Goal: Task Accomplishment & Management: Use online tool/utility

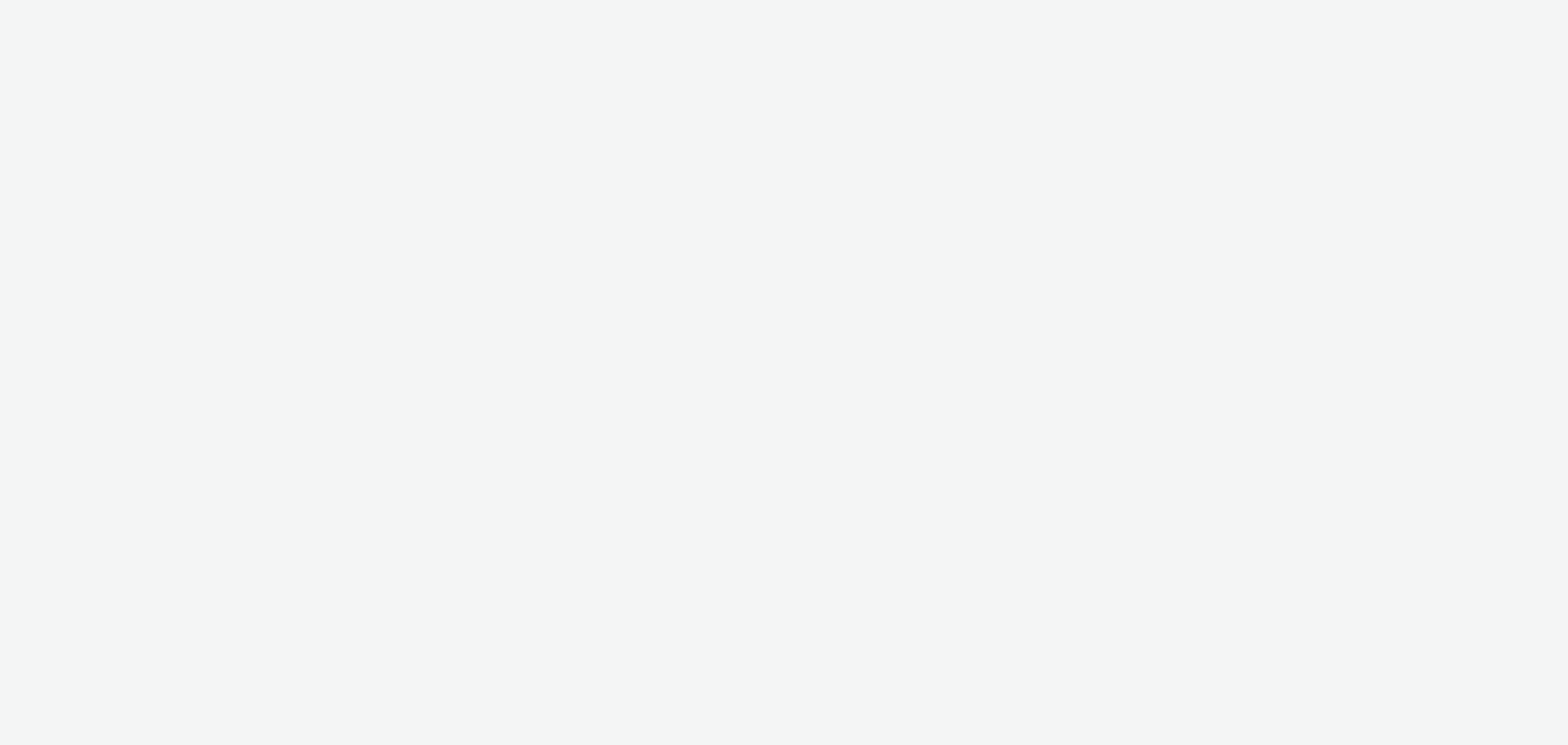
select select "2c2881b8-a35e-4ab4-afa0-3ba52d3fbcb3"
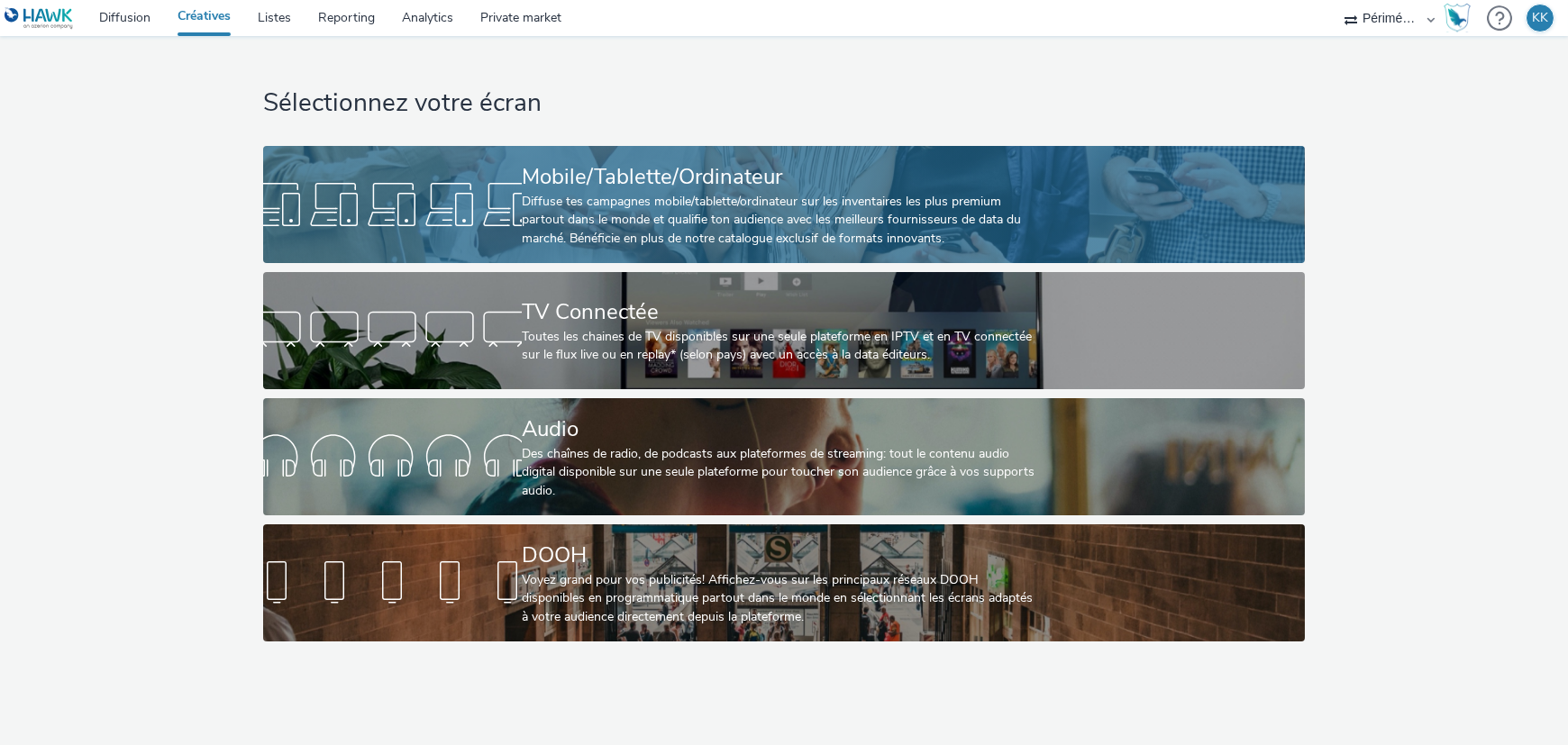
click at [610, 215] on div "Diffuse tes campagnes mobile/tablette/ordinateur sur les inventaires les plus p…" at bounding box center [780, 220] width 517 height 55
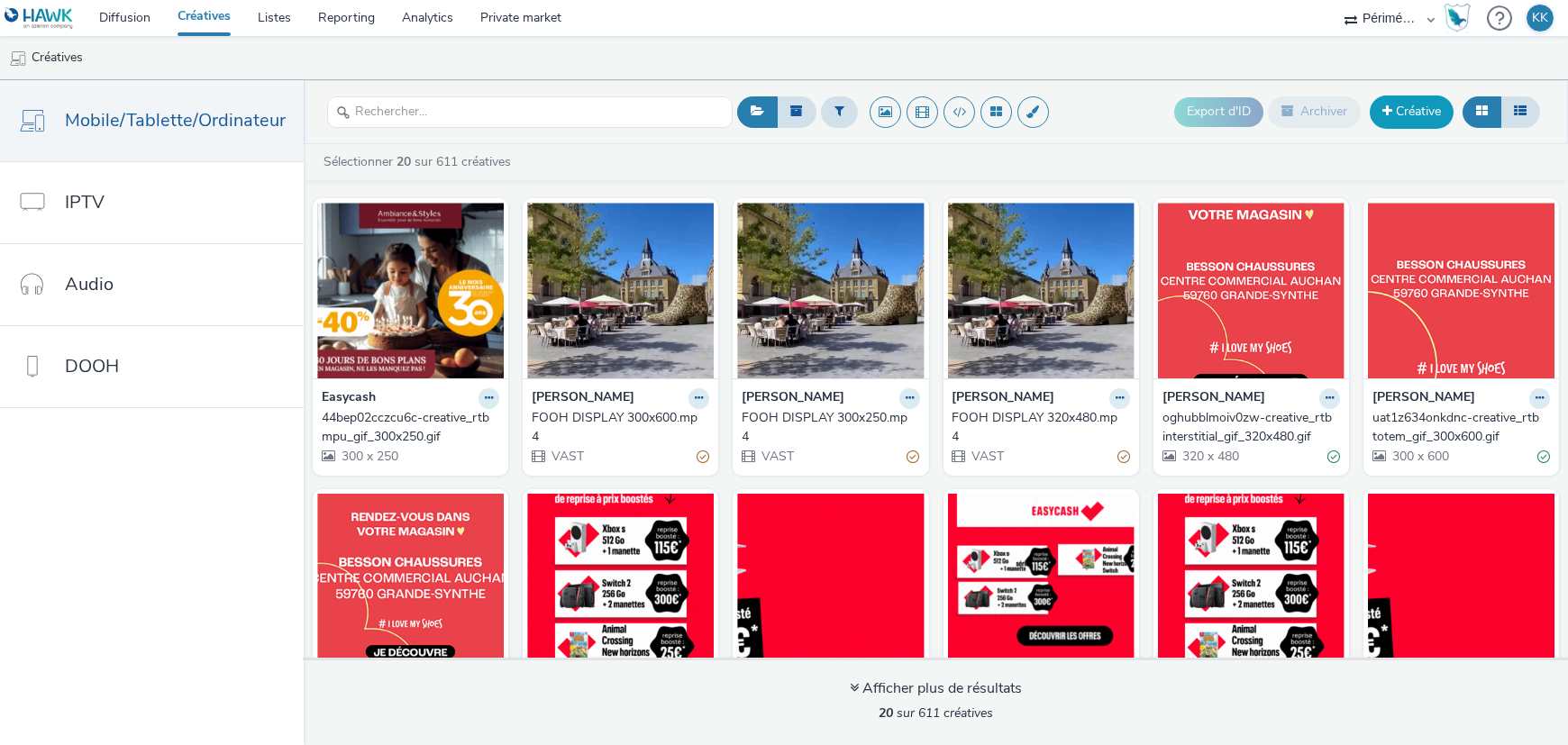
click at [1425, 108] on link "Créative" at bounding box center [1411, 112] width 84 height 33
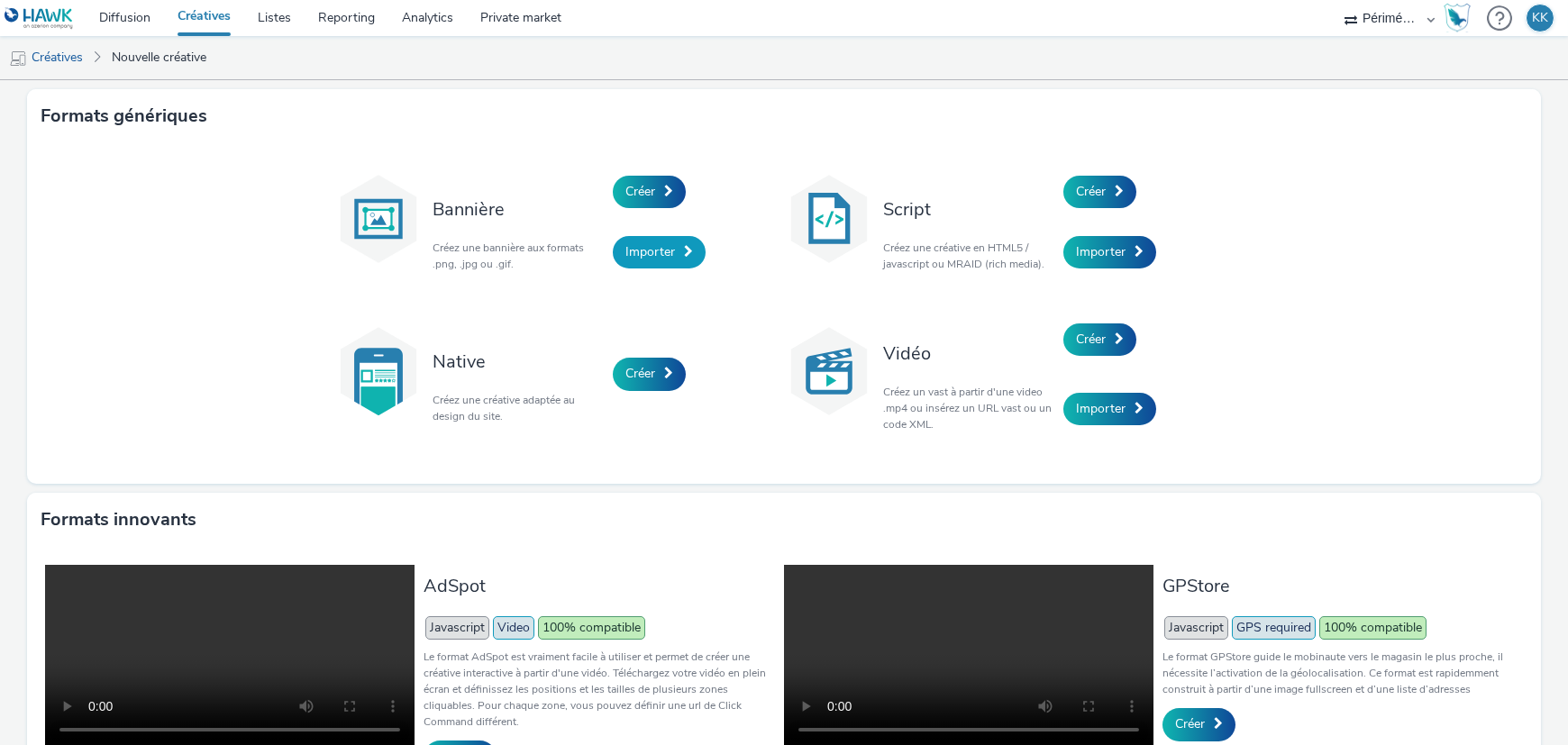
click at [648, 244] on span "Importer" at bounding box center [650, 251] width 49 height 17
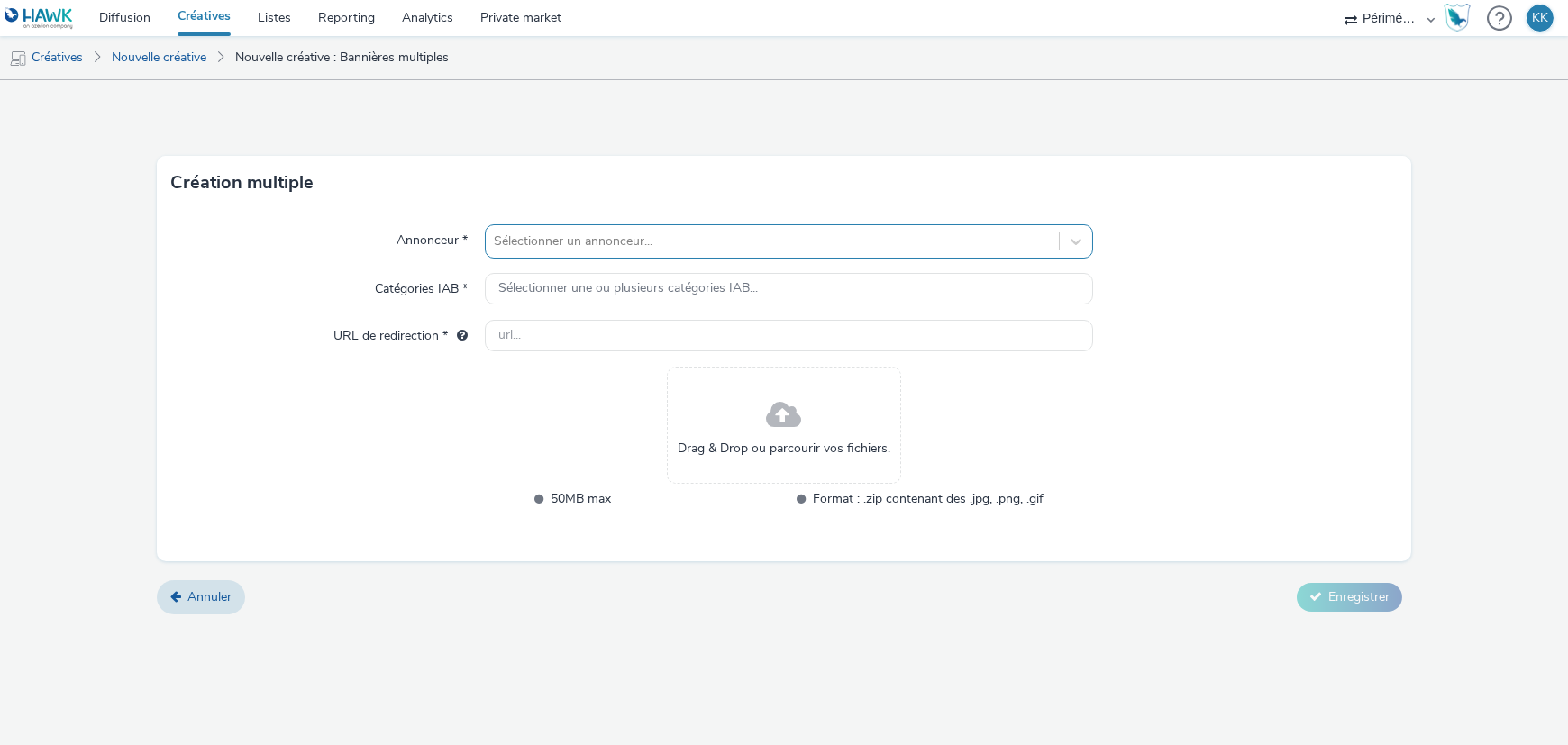
click at [600, 247] on div at bounding box center [771, 241] width 555 height 22
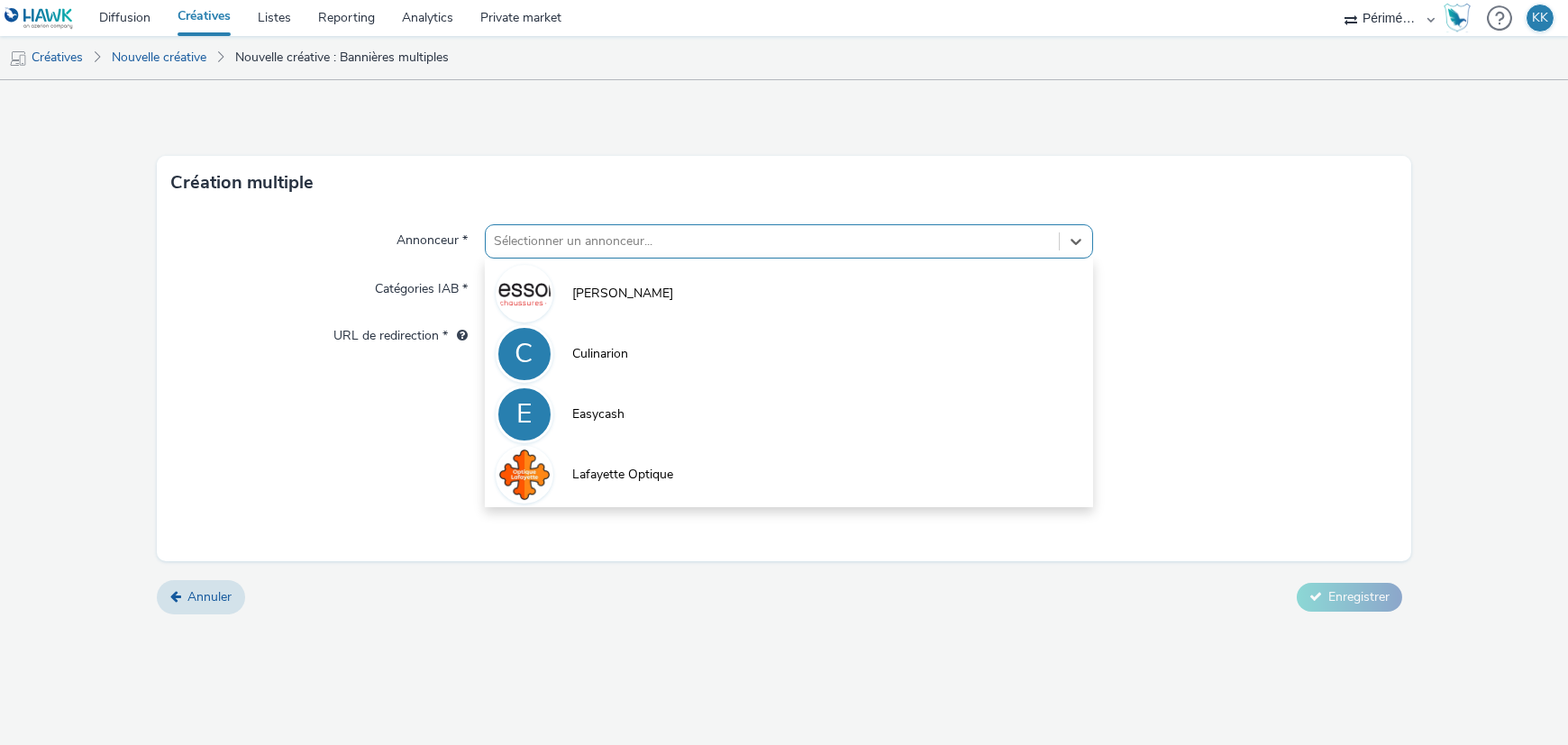
click at [322, 388] on div "Annonceur * option Culinarion focused, 2 of 4. 4 results available. Use Up and …" at bounding box center [784, 384] width 1255 height 351
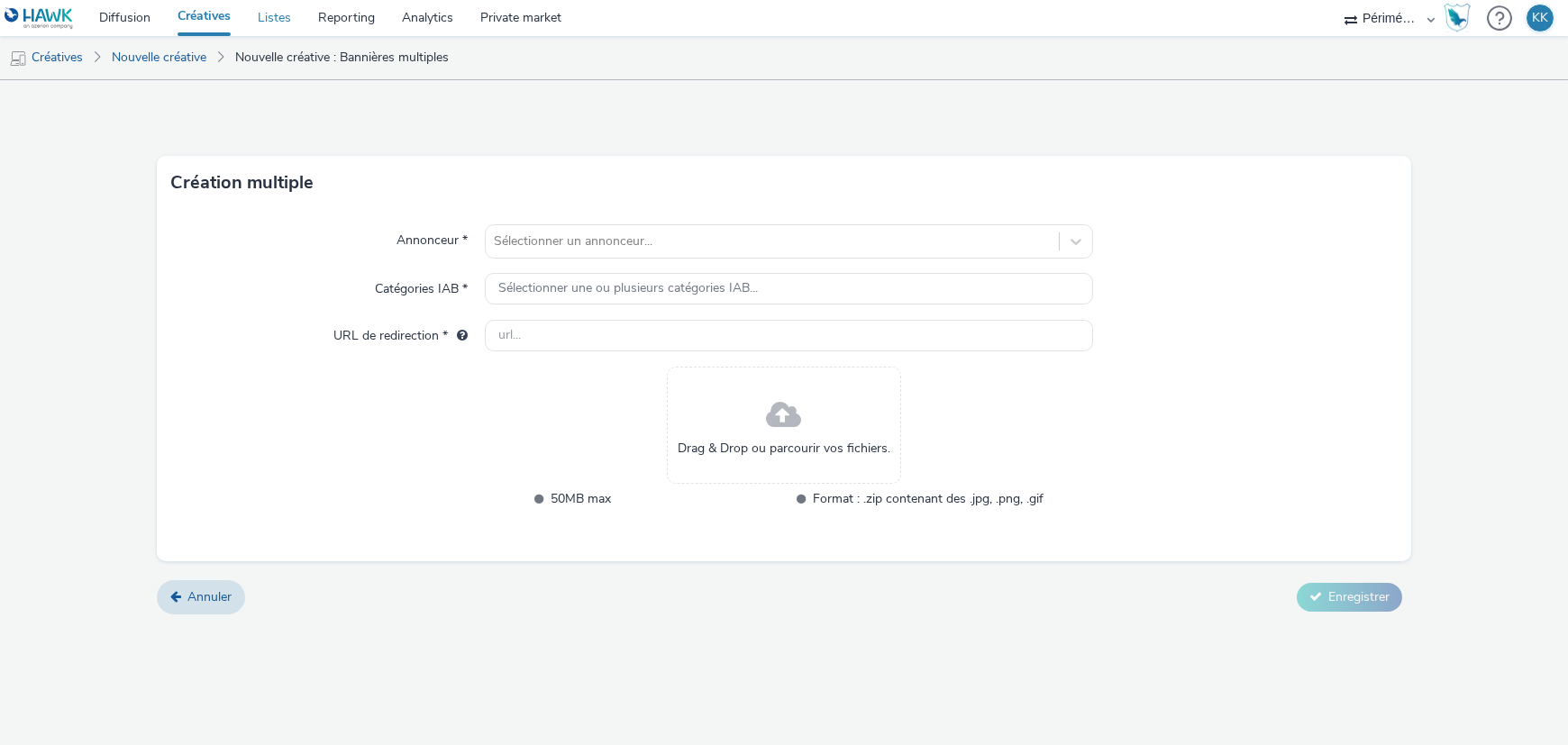
click at [287, 15] on link "Listes" at bounding box center [274, 18] width 60 height 36
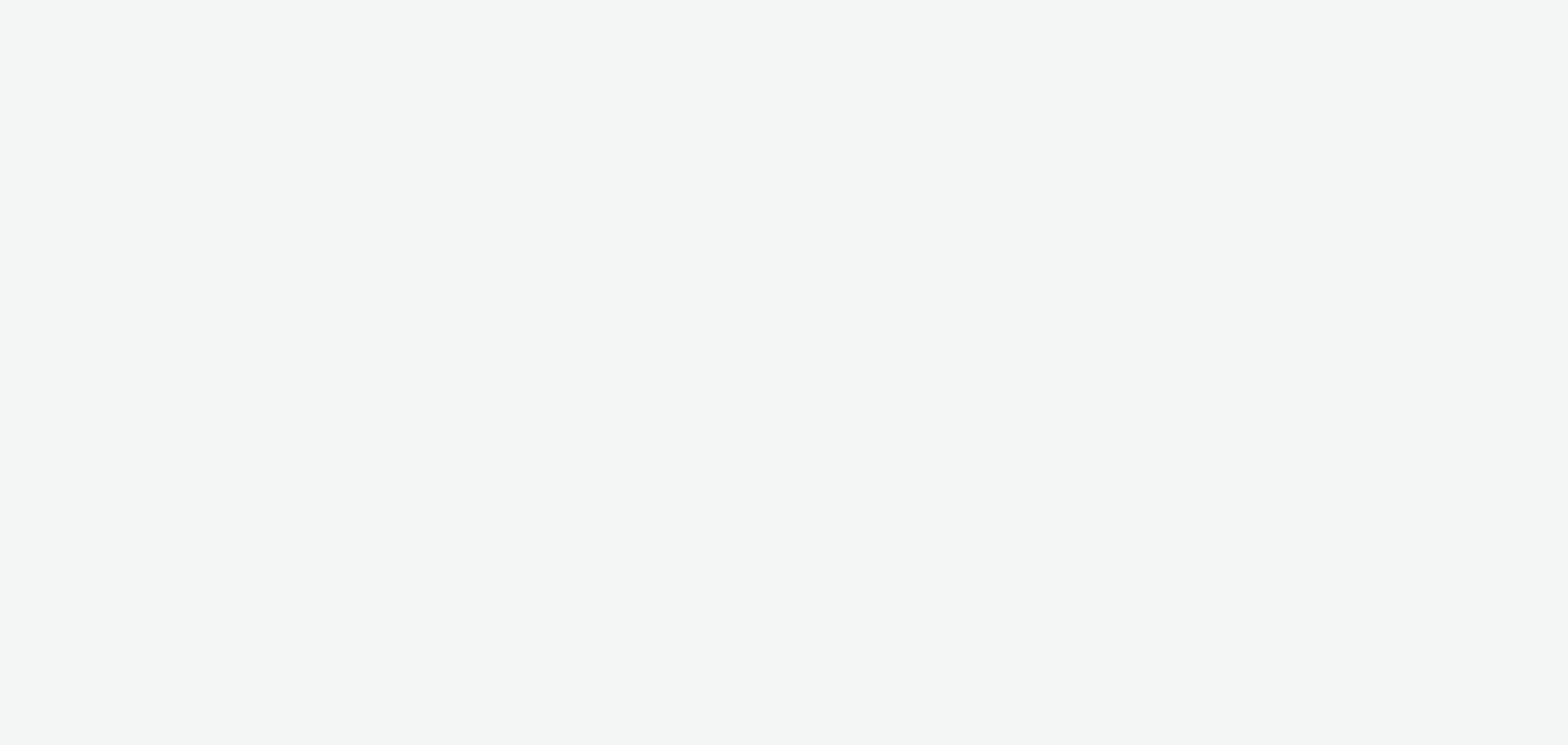
select select "2c2881b8-a35e-4ab4-afa0-3ba52d3fbcb3"
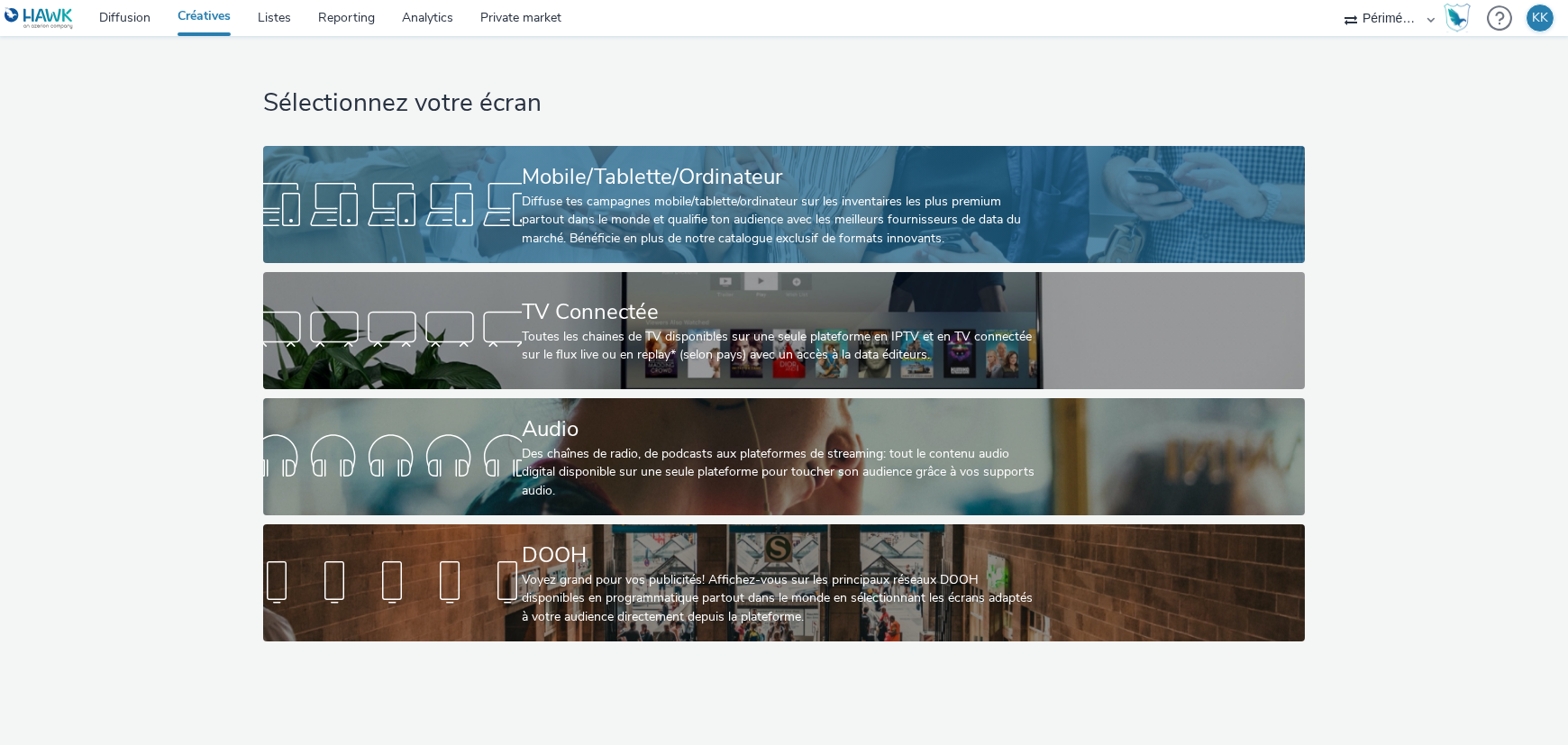
click at [602, 146] on div "Mobile/Tablette/Ordinateur Diffuse tes campagnes mobile/tablette/ordinateur sur…" at bounding box center [780, 205] width 517 height 117
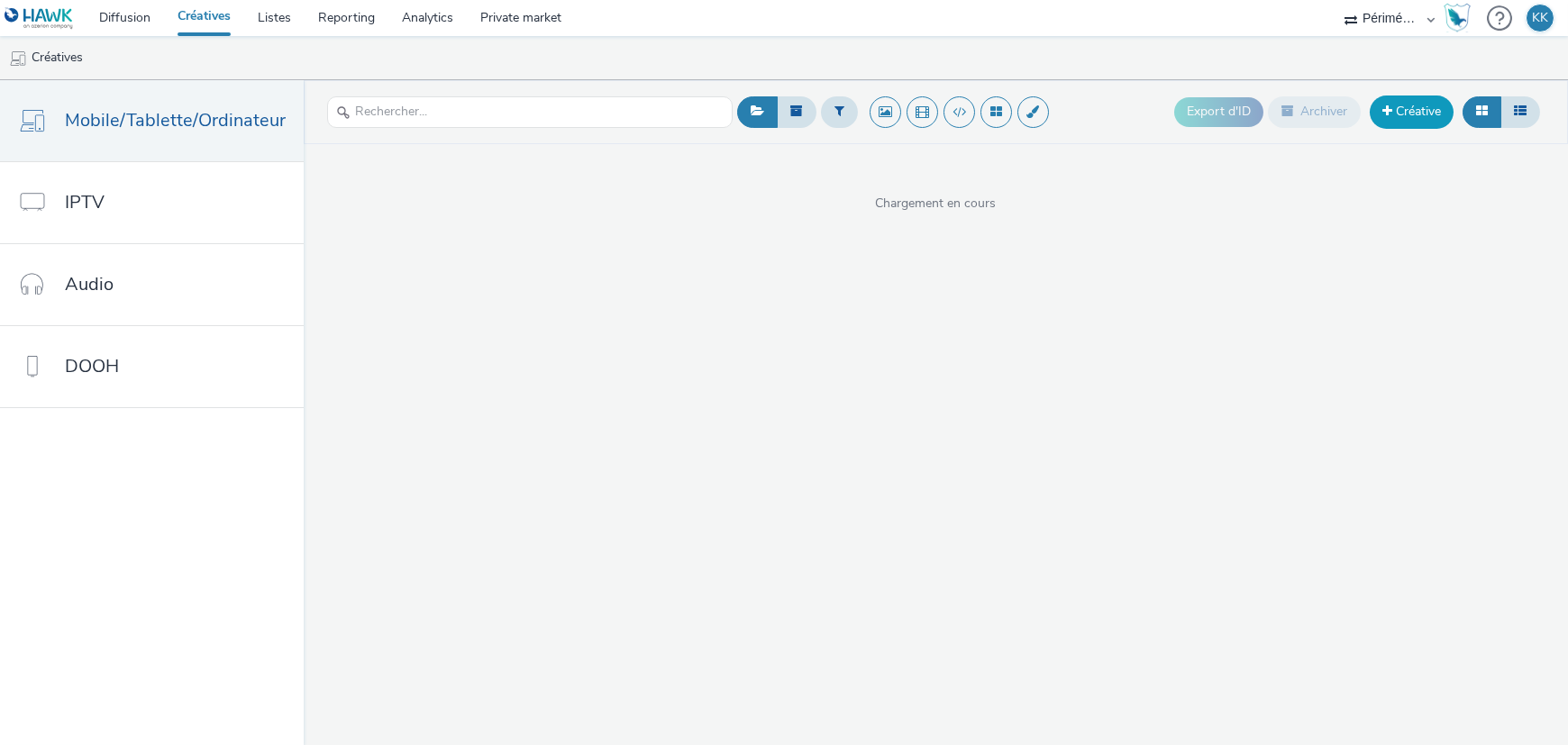
click at [1421, 111] on link "Créative" at bounding box center [1411, 112] width 84 height 33
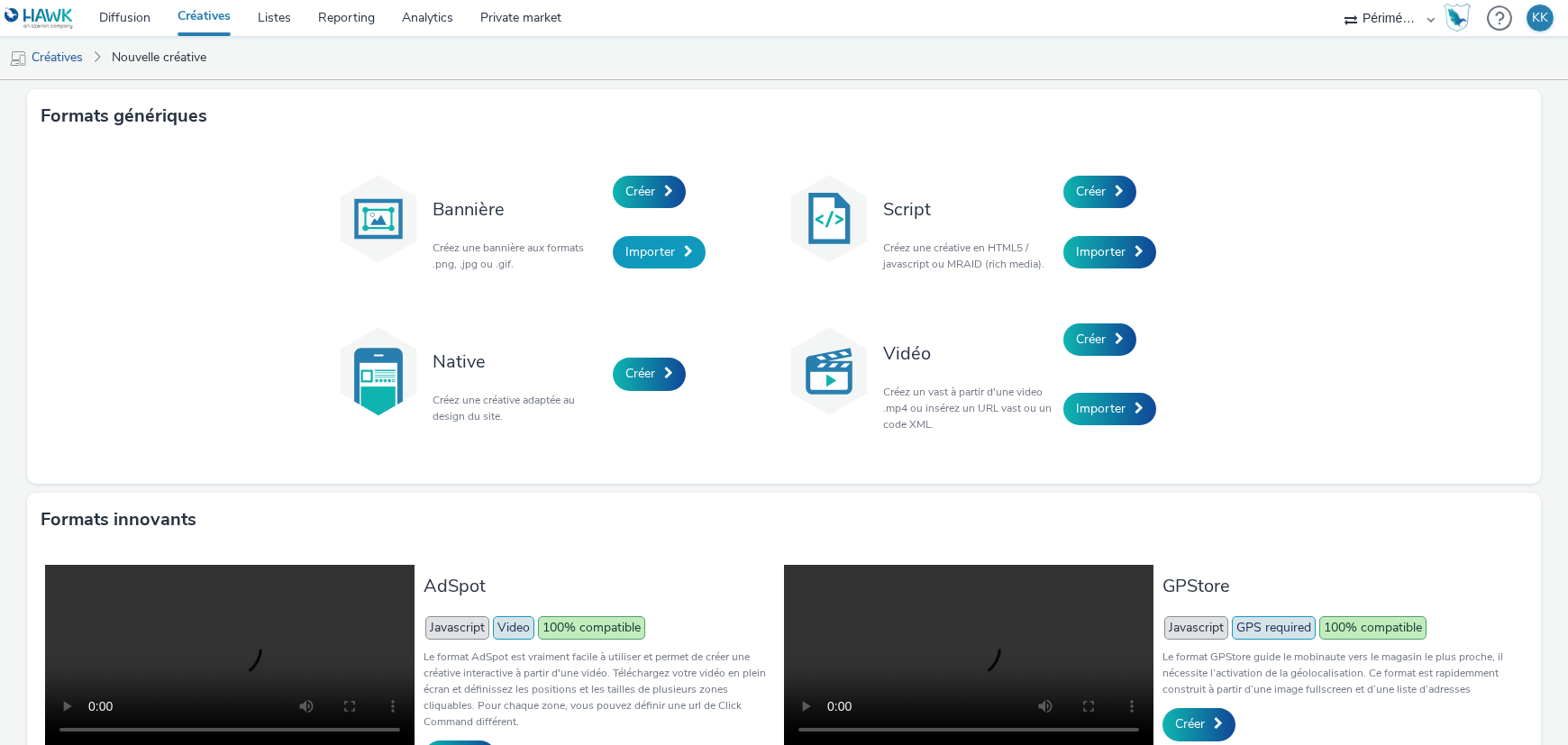
click at [684, 247] on span at bounding box center [688, 251] width 9 height 13
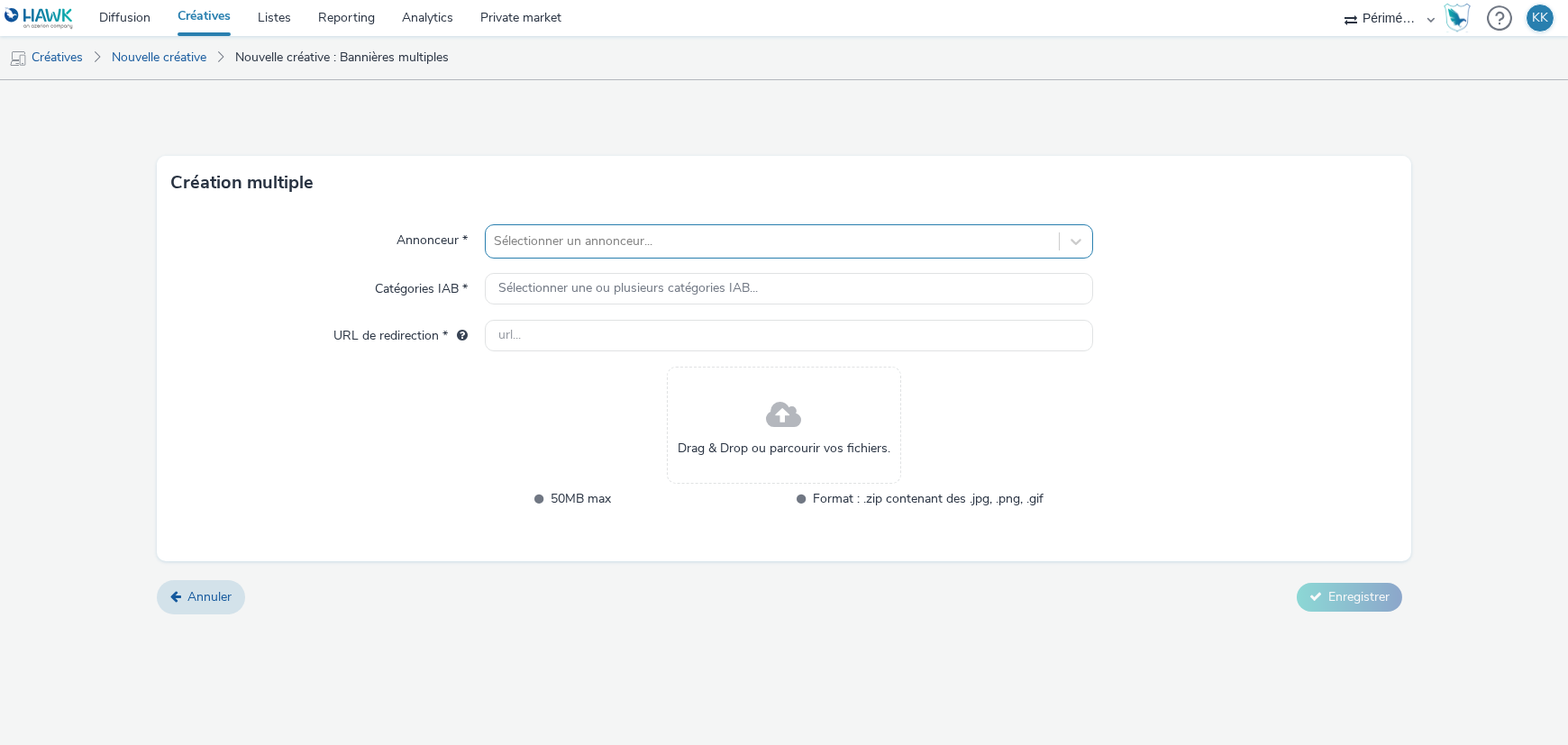
click at [584, 247] on div at bounding box center [771, 241] width 555 height 22
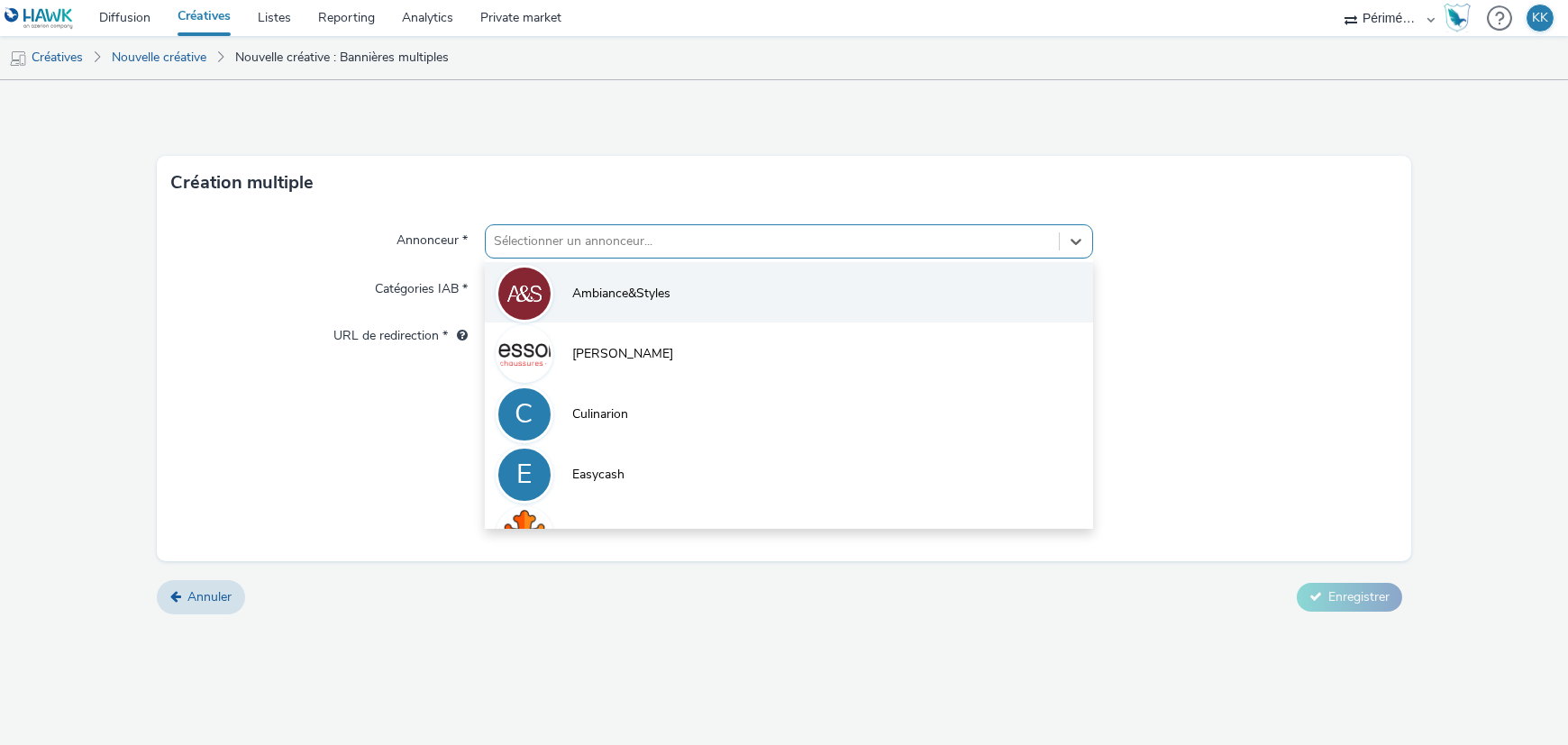
click at [618, 294] on span "Ambiance&Styles" at bounding box center [622, 293] width 98 height 18
type input "http://ambianceetstyles.com"
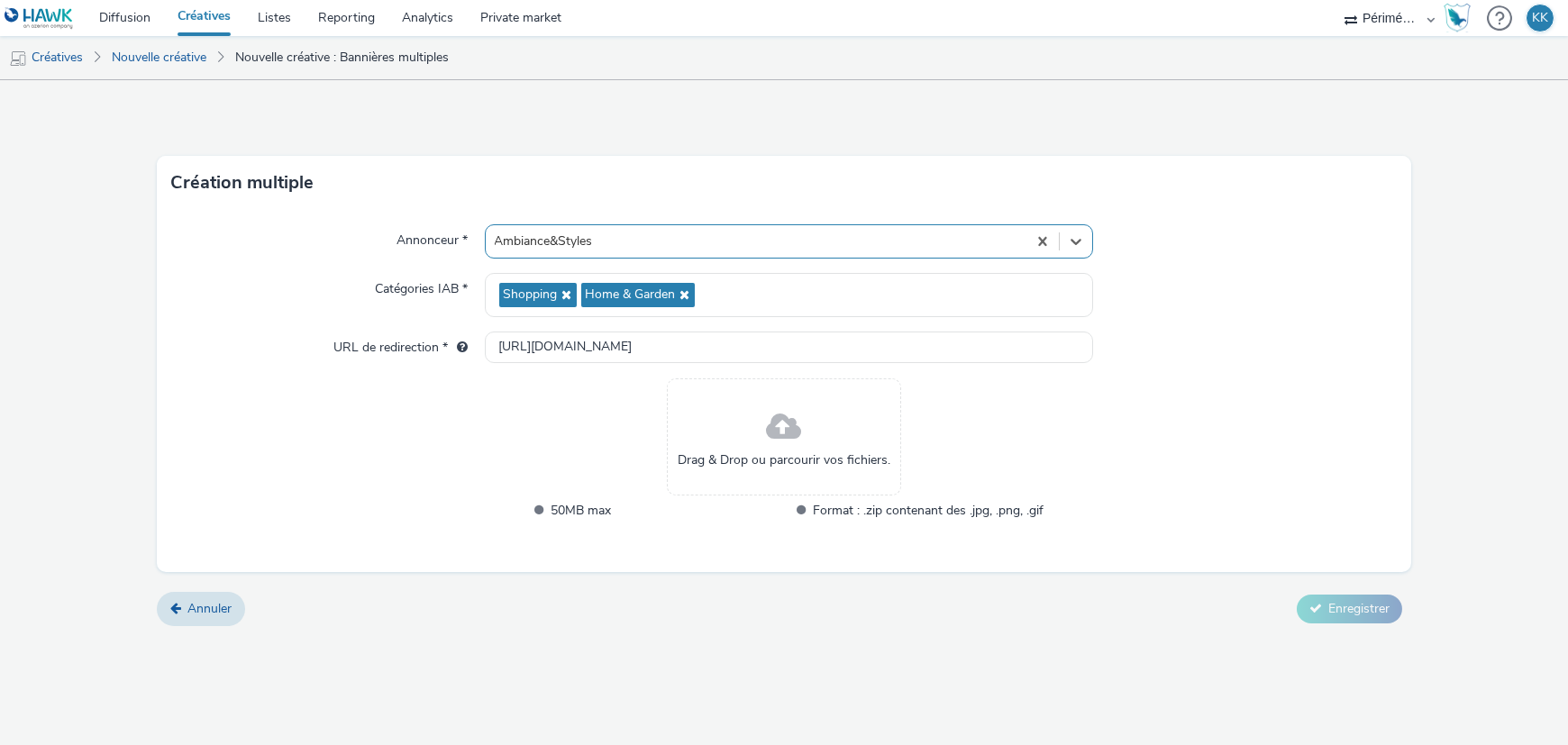
click at [790, 430] on span at bounding box center [785, 427] width 36 height 47
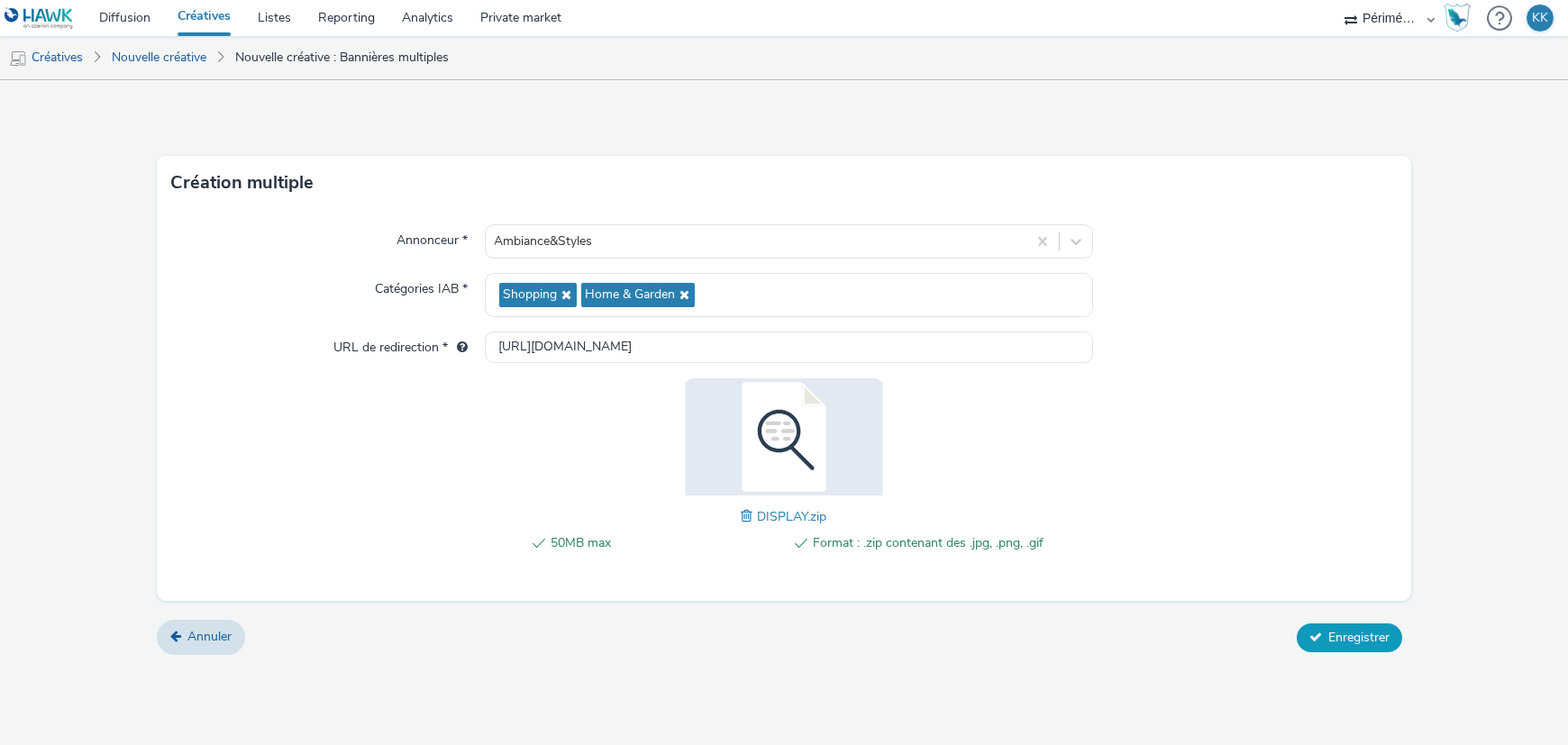
click at [1358, 634] on span "Enregistrer" at bounding box center [1358, 636] width 61 height 17
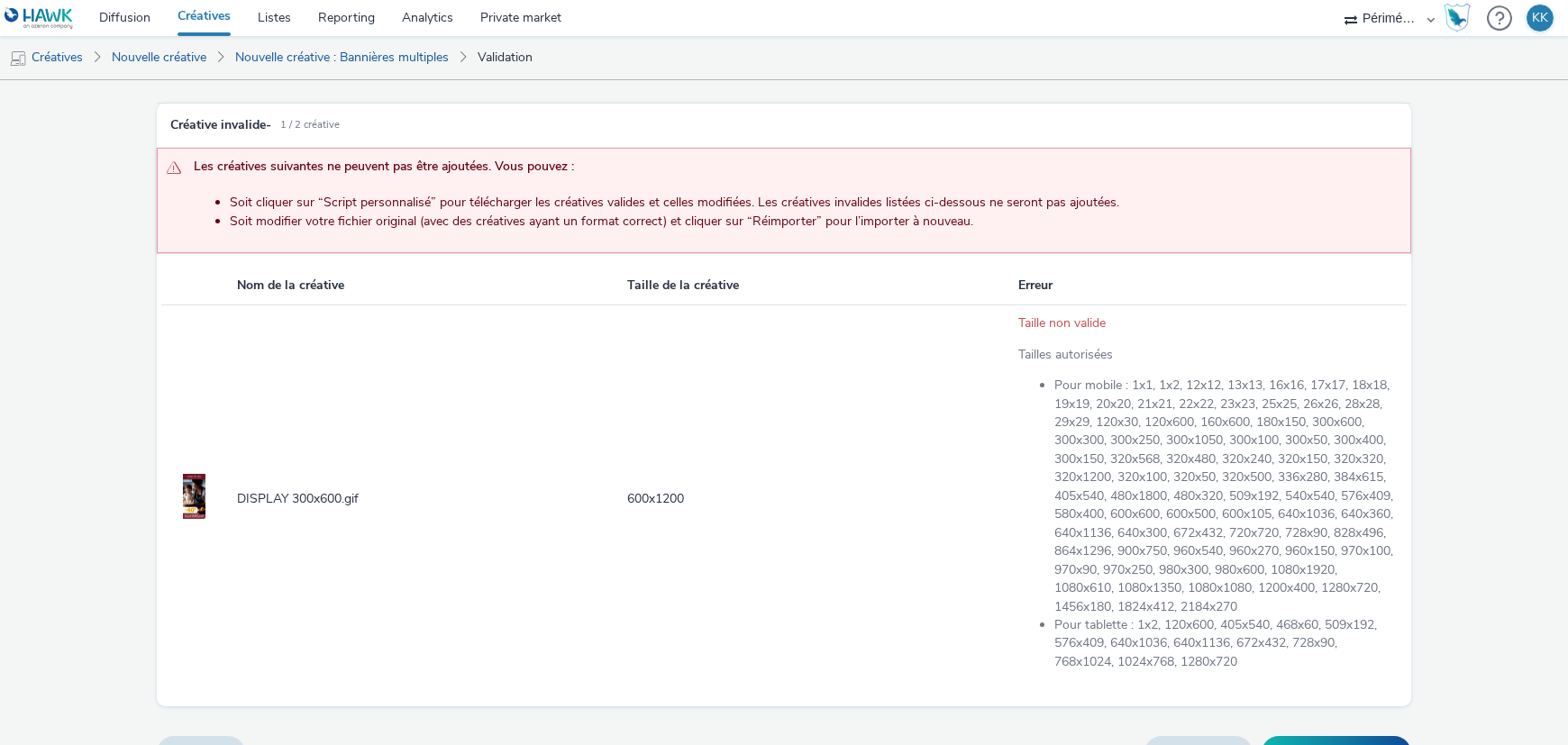
scroll to position [149, 0]
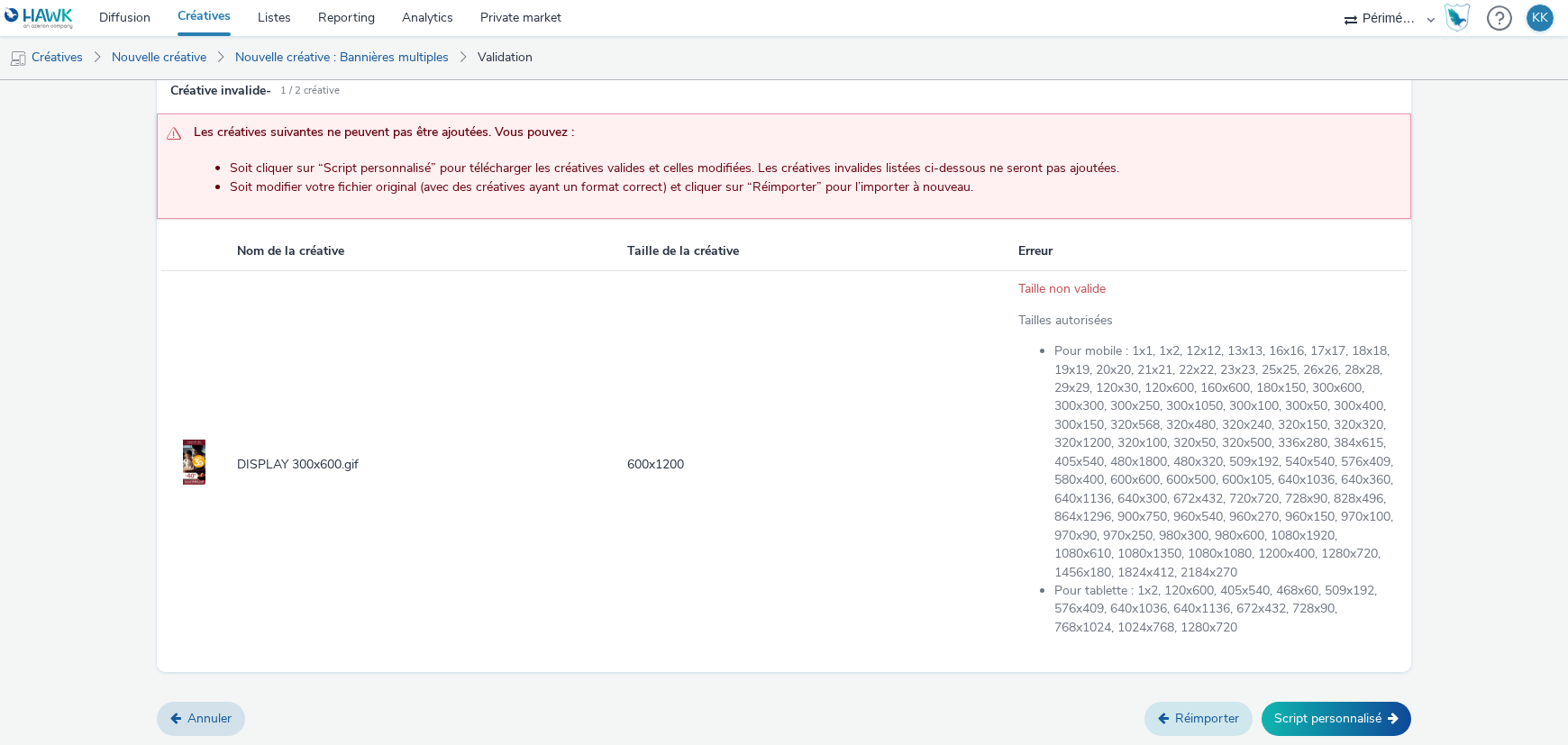
click at [1176, 718] on link "Réimporter" at bounding box center [1197, 718] width 108 height 35
